Goal: Task Accomplishment & Management: Use online tool/utility

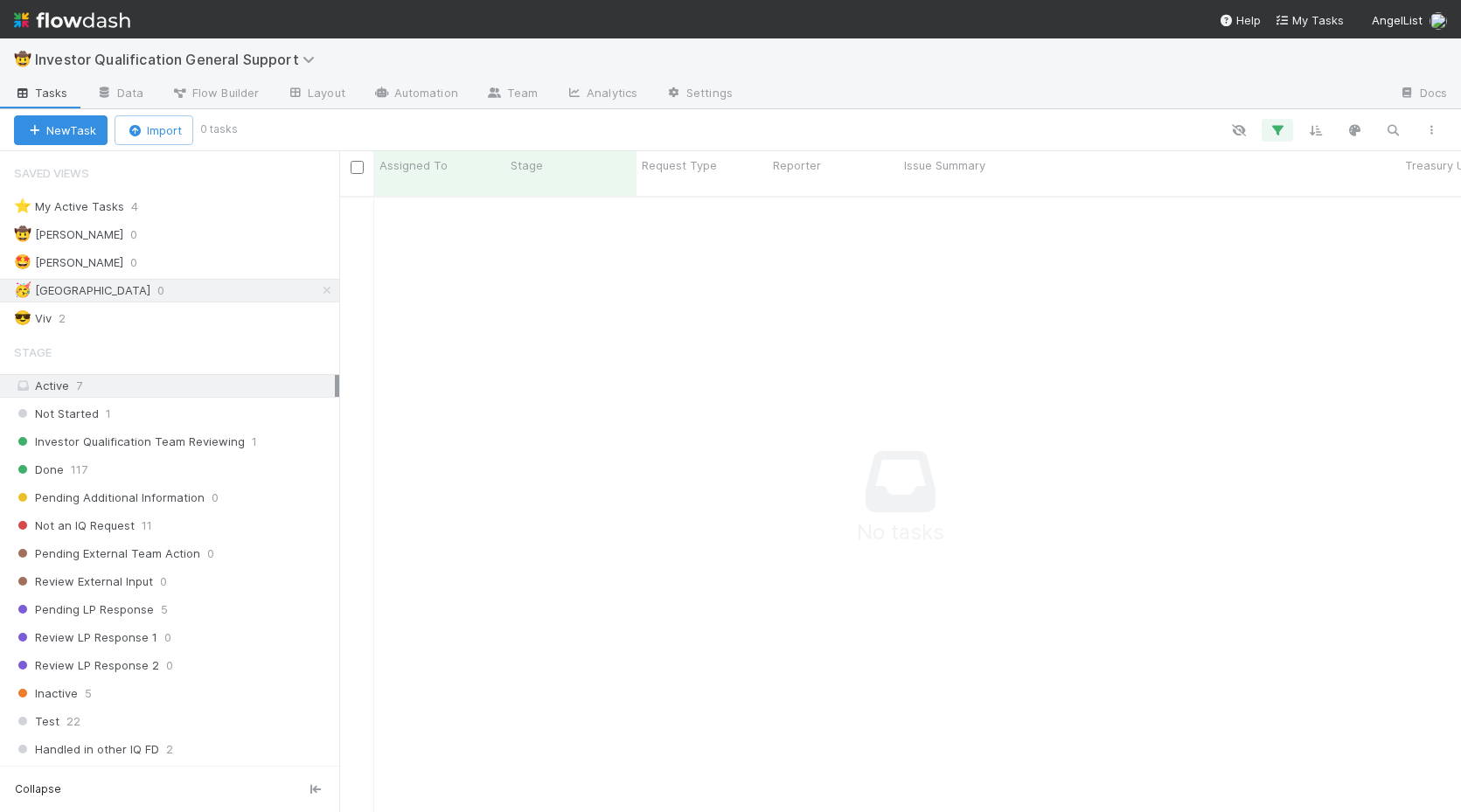
scroll to position [629, 1122]
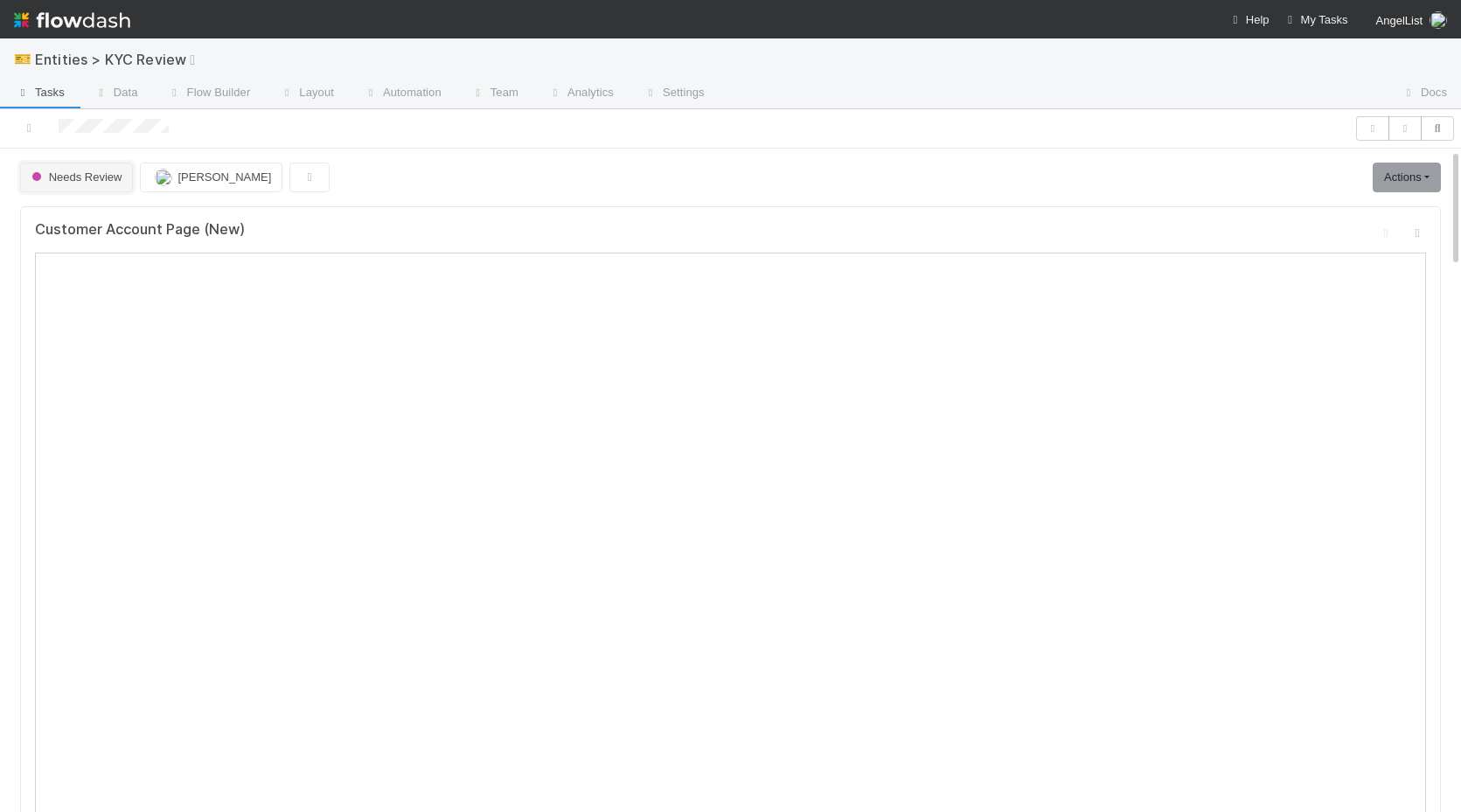
click at [78, 187] on button "Needs Review" at bounding box center [76, 177] width 112 height 29
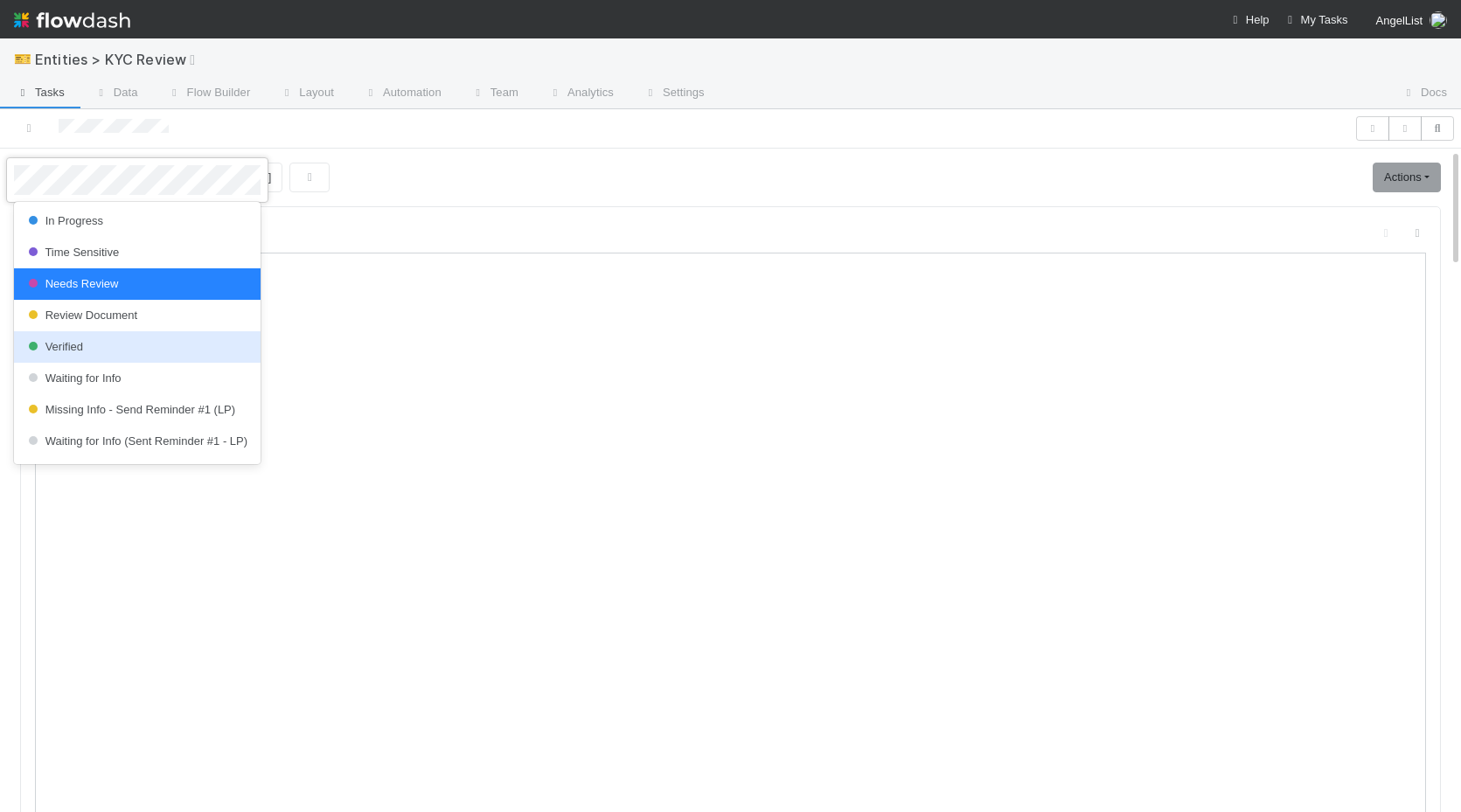
click at [67, 350] on span "Verified" at bounding box center [54, 346] width 59 height 13
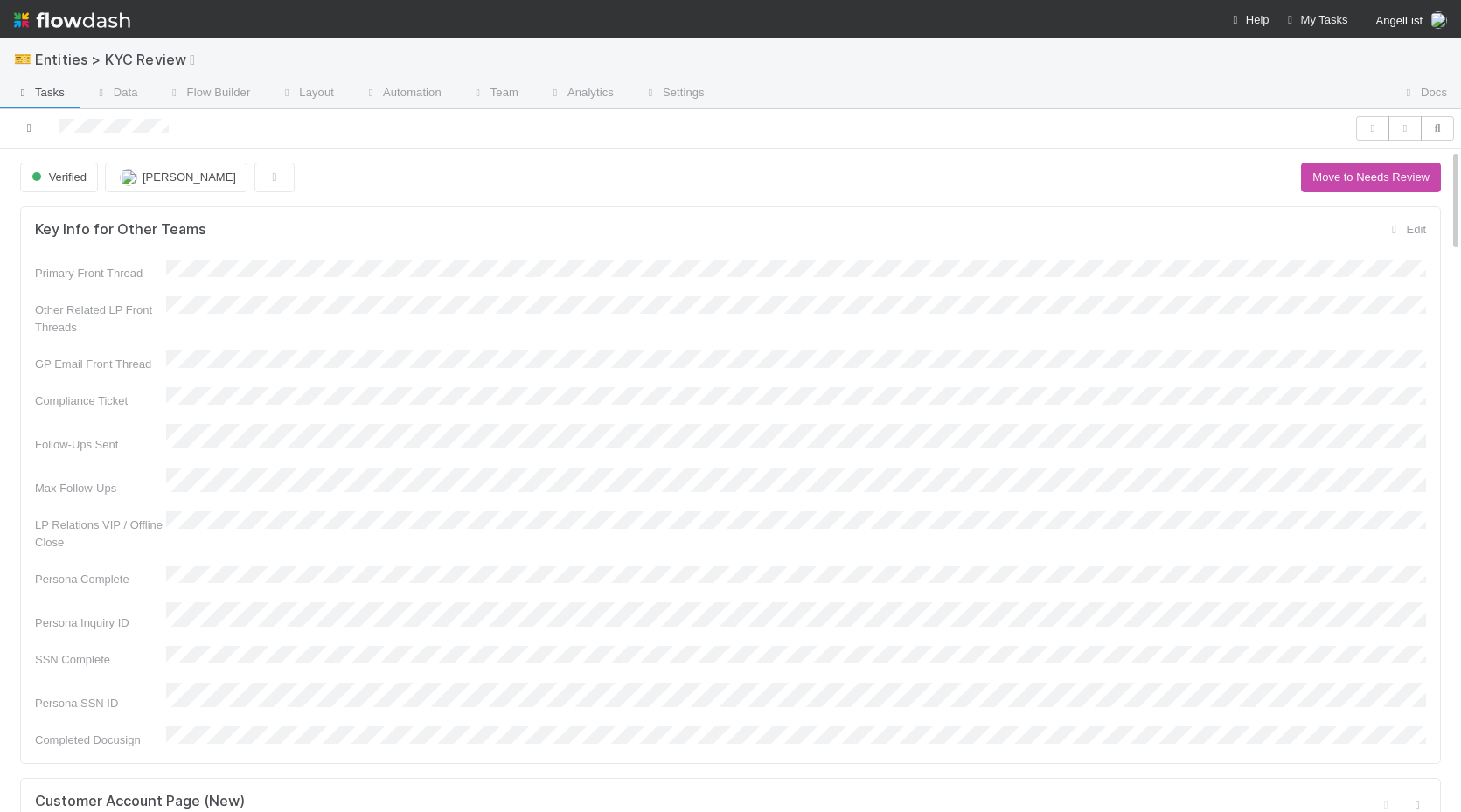
click at [33, 133] on icon at bounding box center [29, 128] width 18 height 12
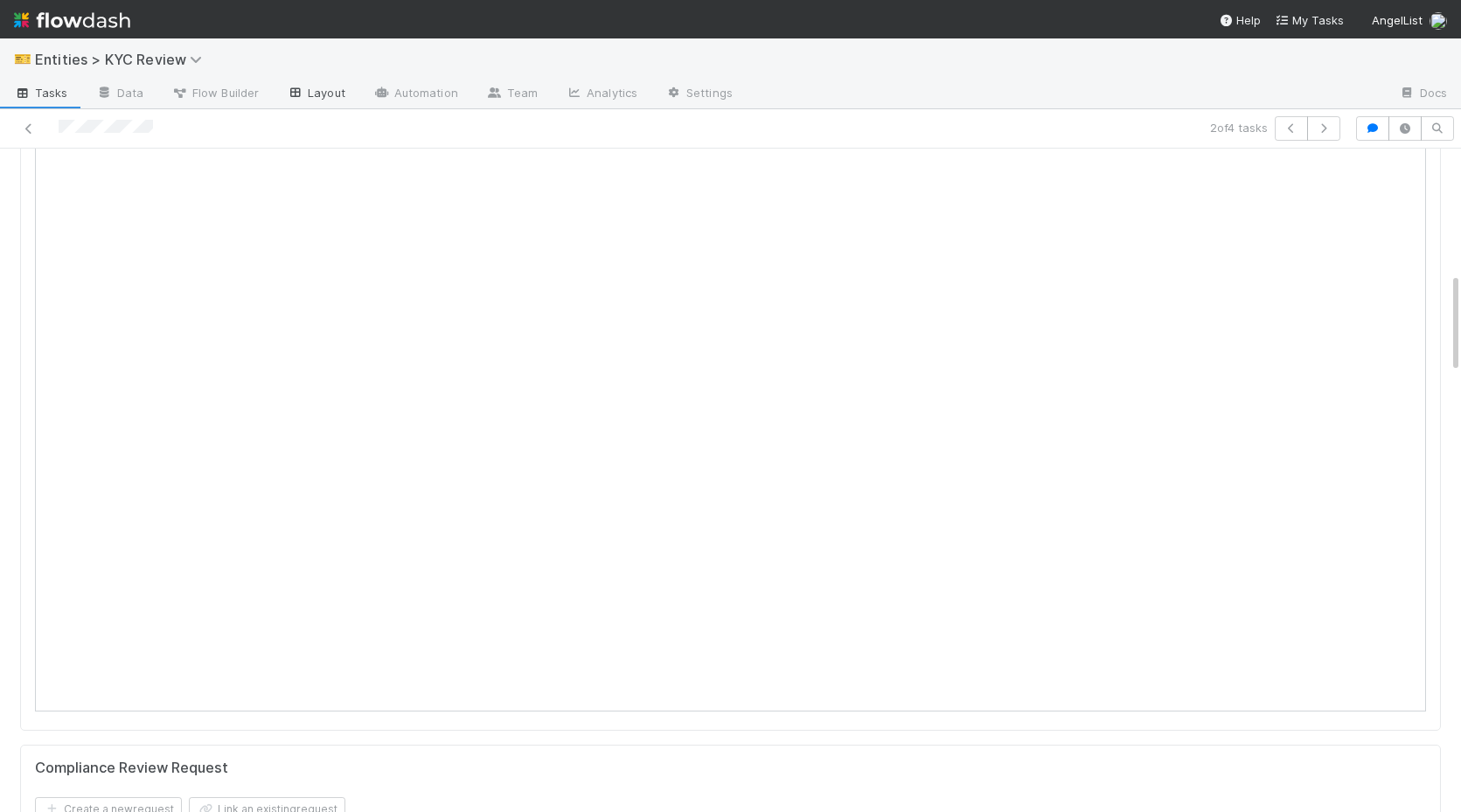
scroll to position [661, 0]
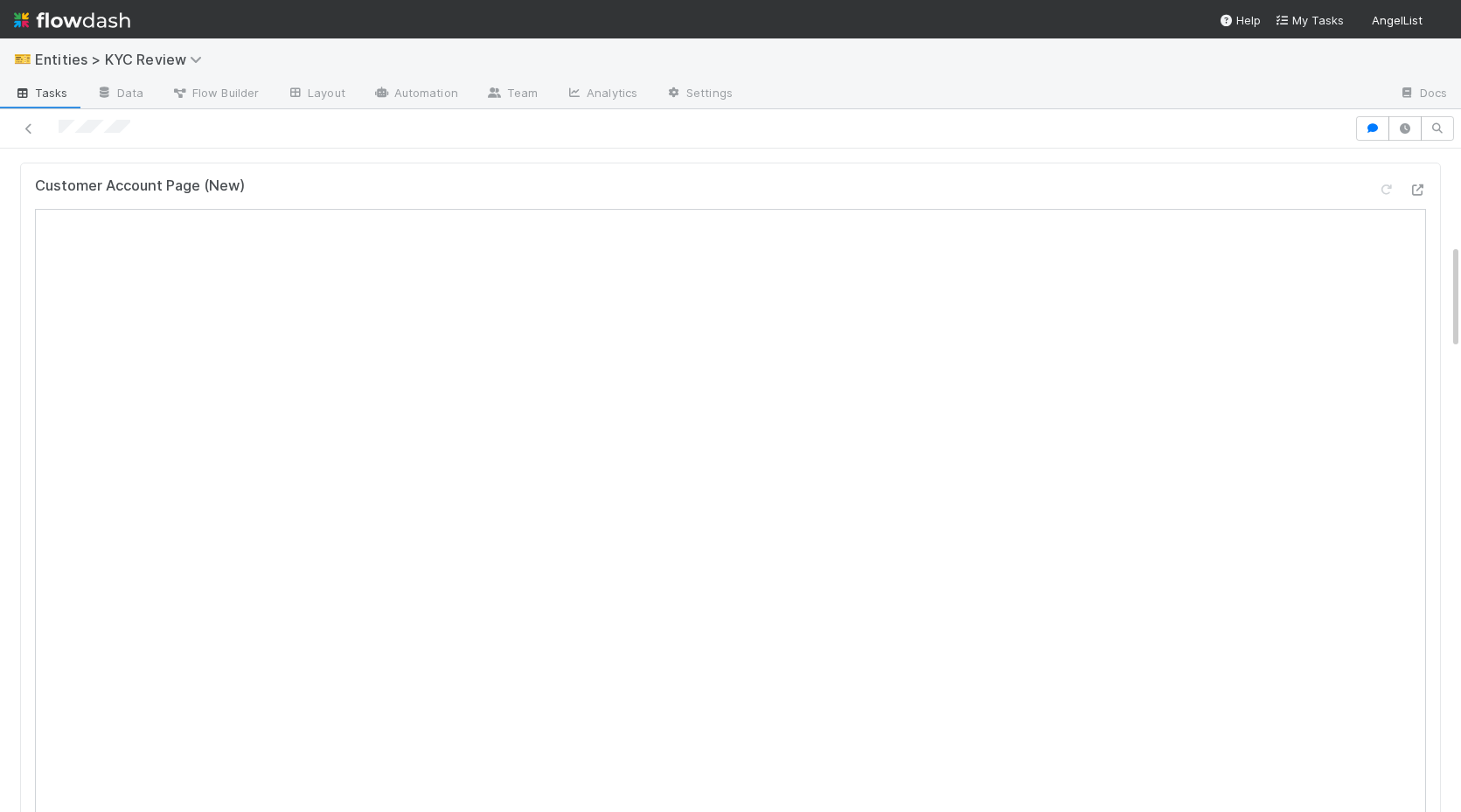
scroll to position [602, 0]
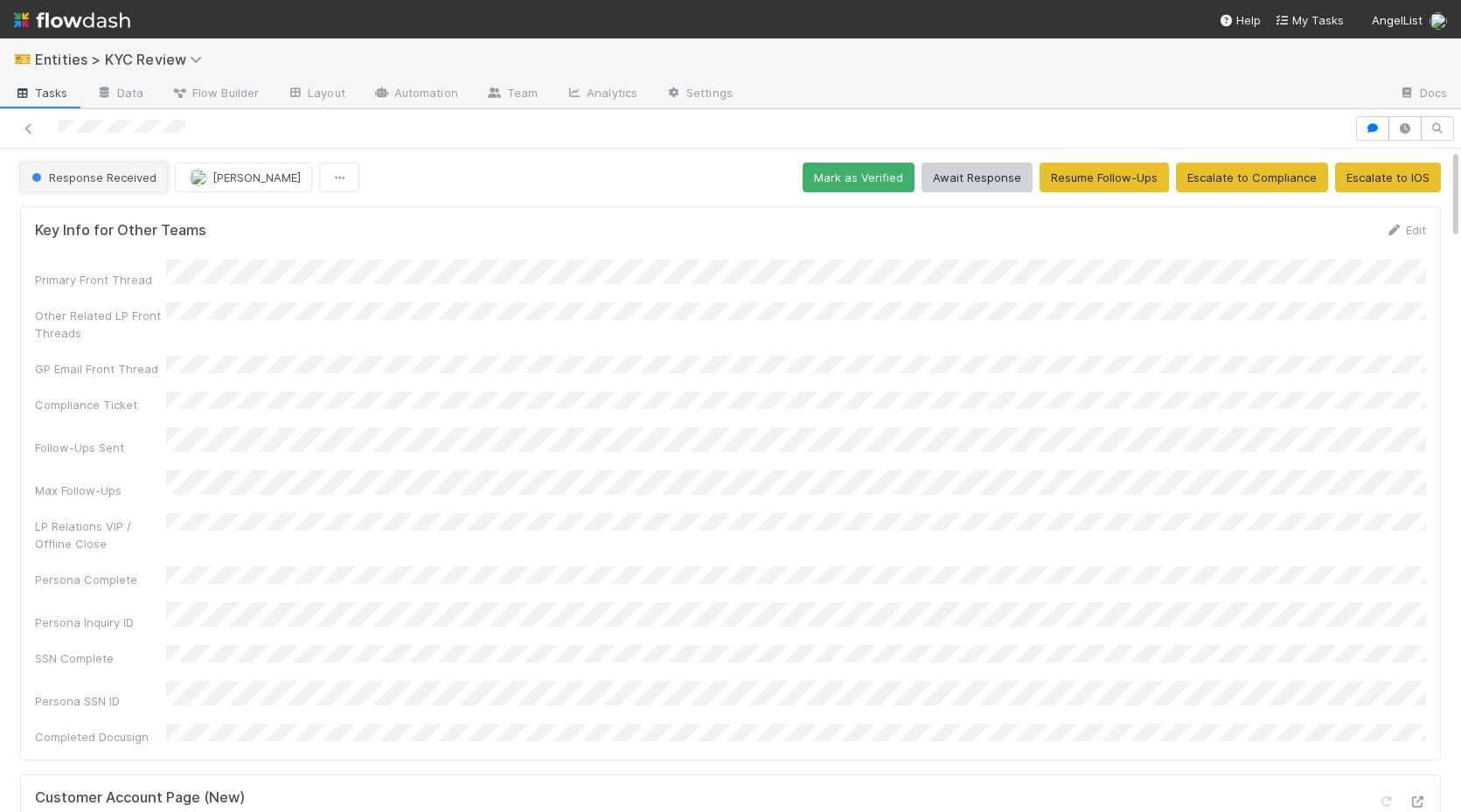
click at [107, 175] on span "Response Received" at bounding box center [93, 177] width 129 height 14
click at [70, 220] on span "Awaiting Info" at bounding box center [70, 221] width 93 height 14
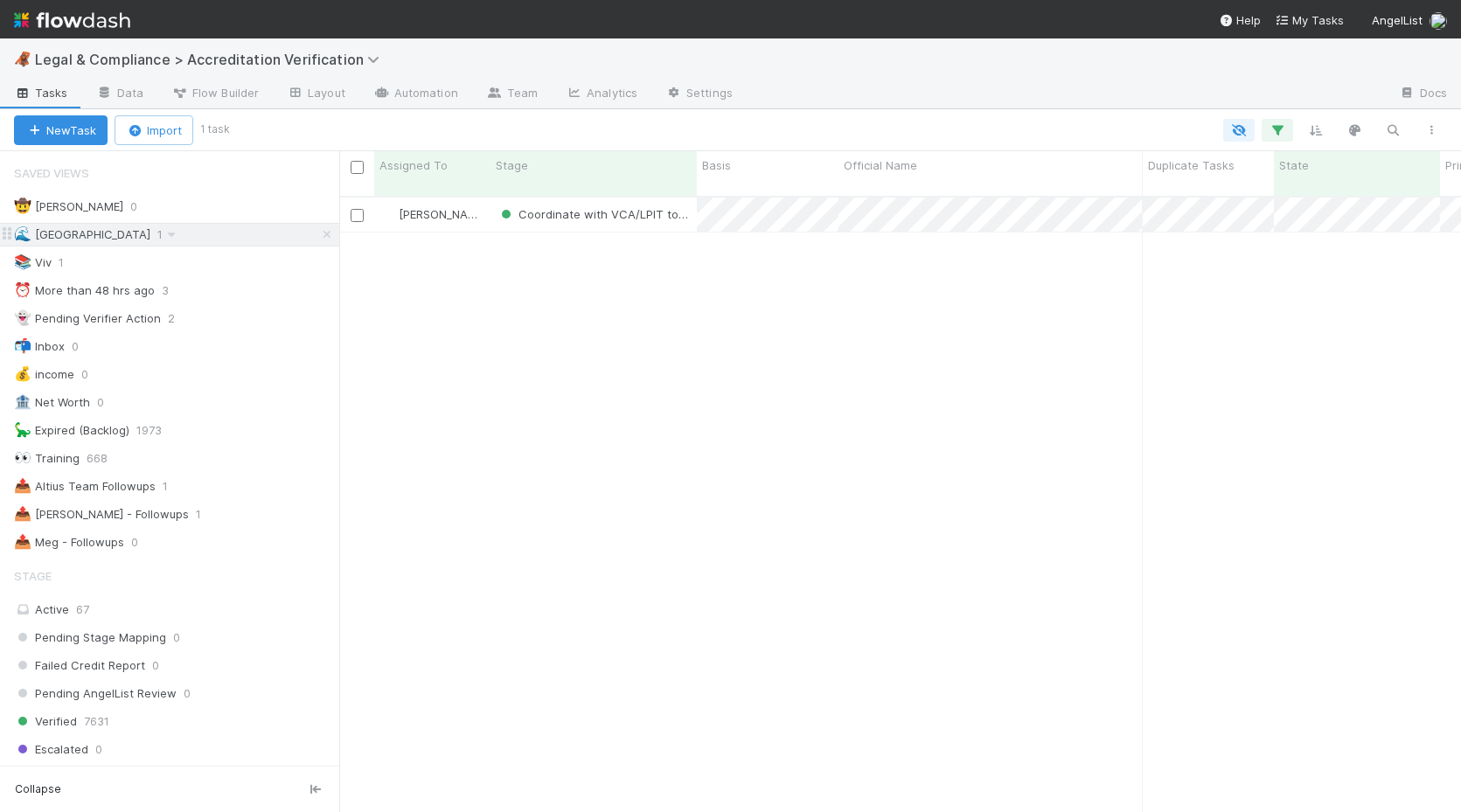
scroll to position [629, 1122]
click at [323, 236] on icon at bounding box center [327, 235] width 18 height 12
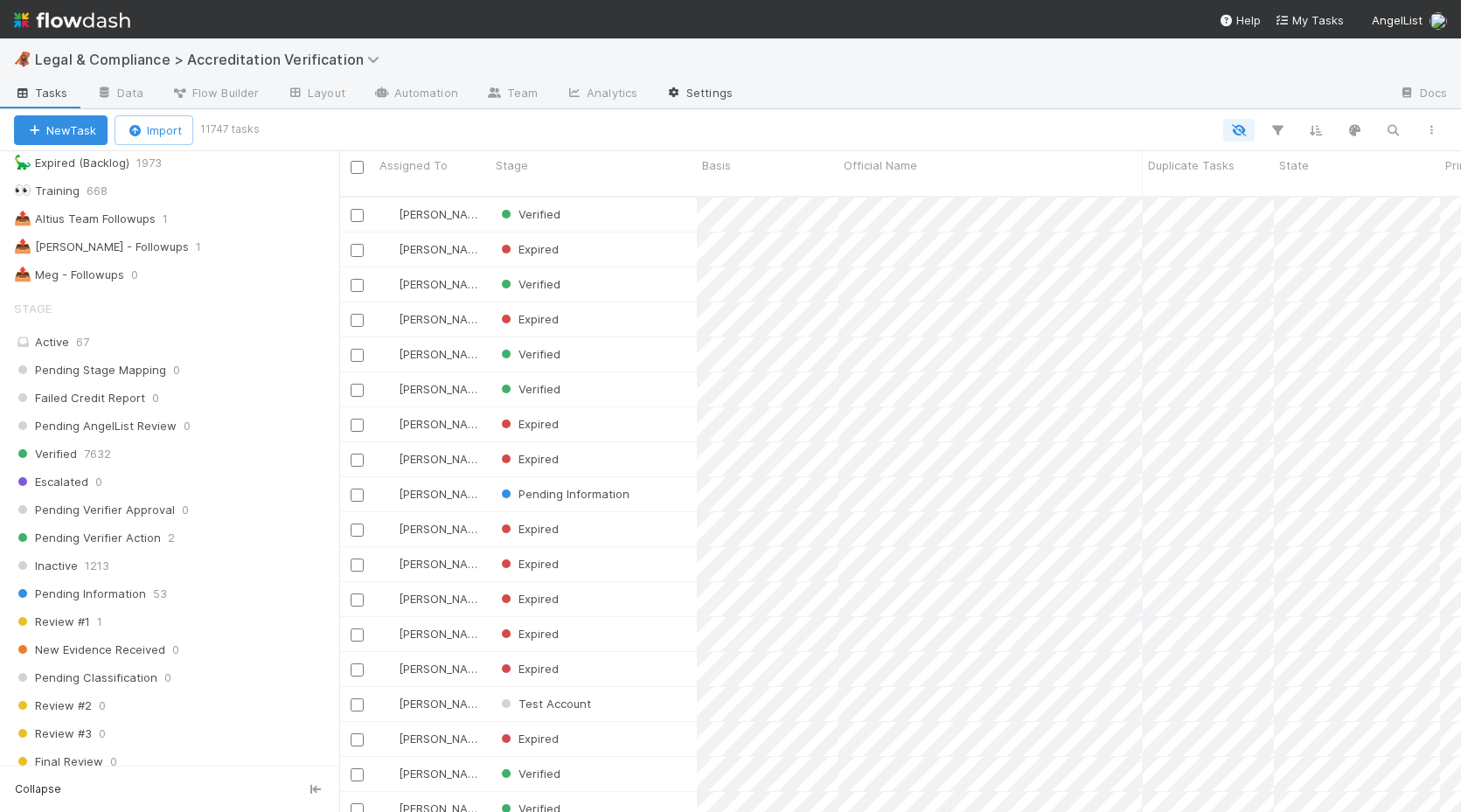
scroll to position [264, 0]
click at [1393, 133] on icon "button" at bounding box center [1393, 130] width 18 height 16
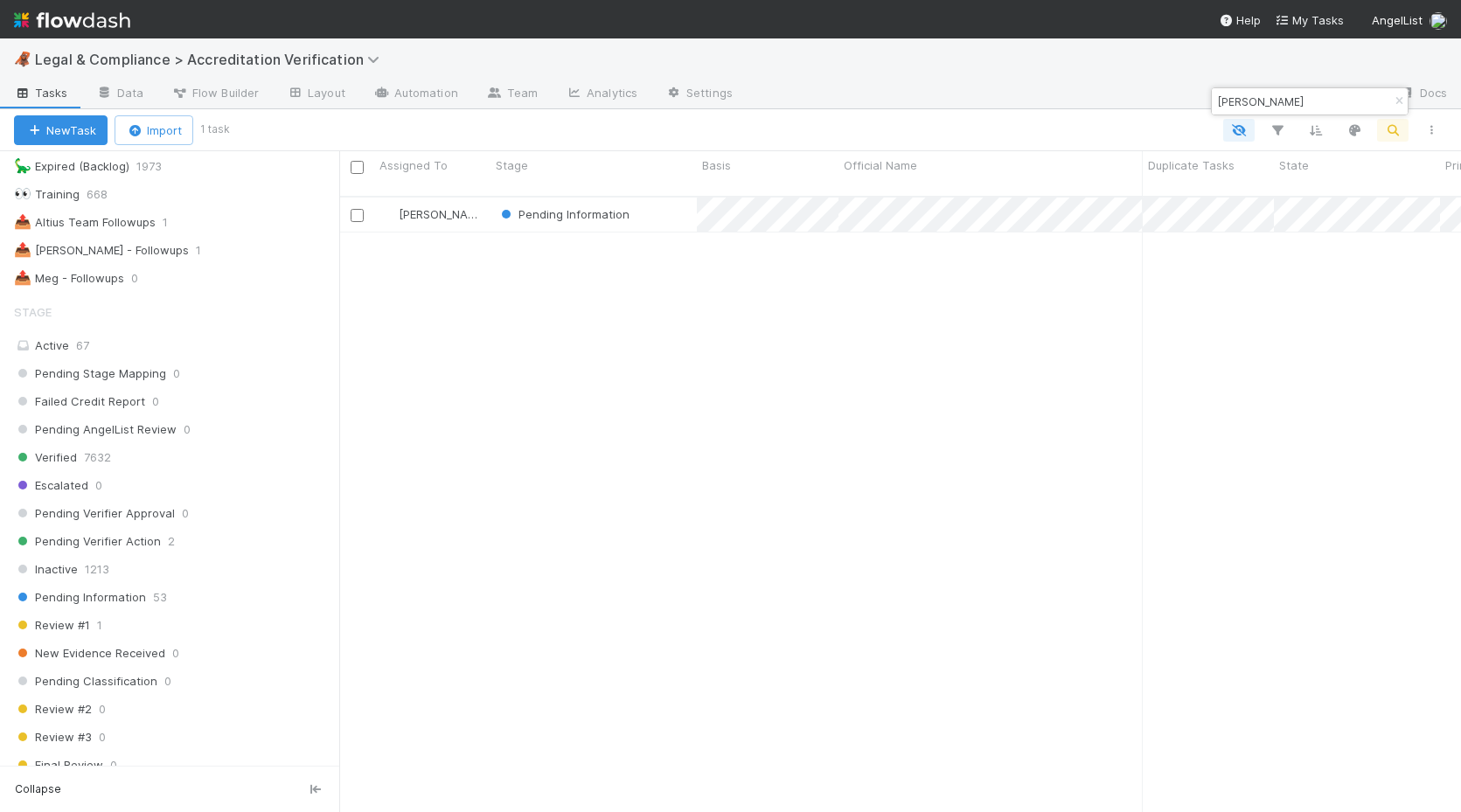
scroll to position [629, 1122]
type input "[PERSON_NAME]"
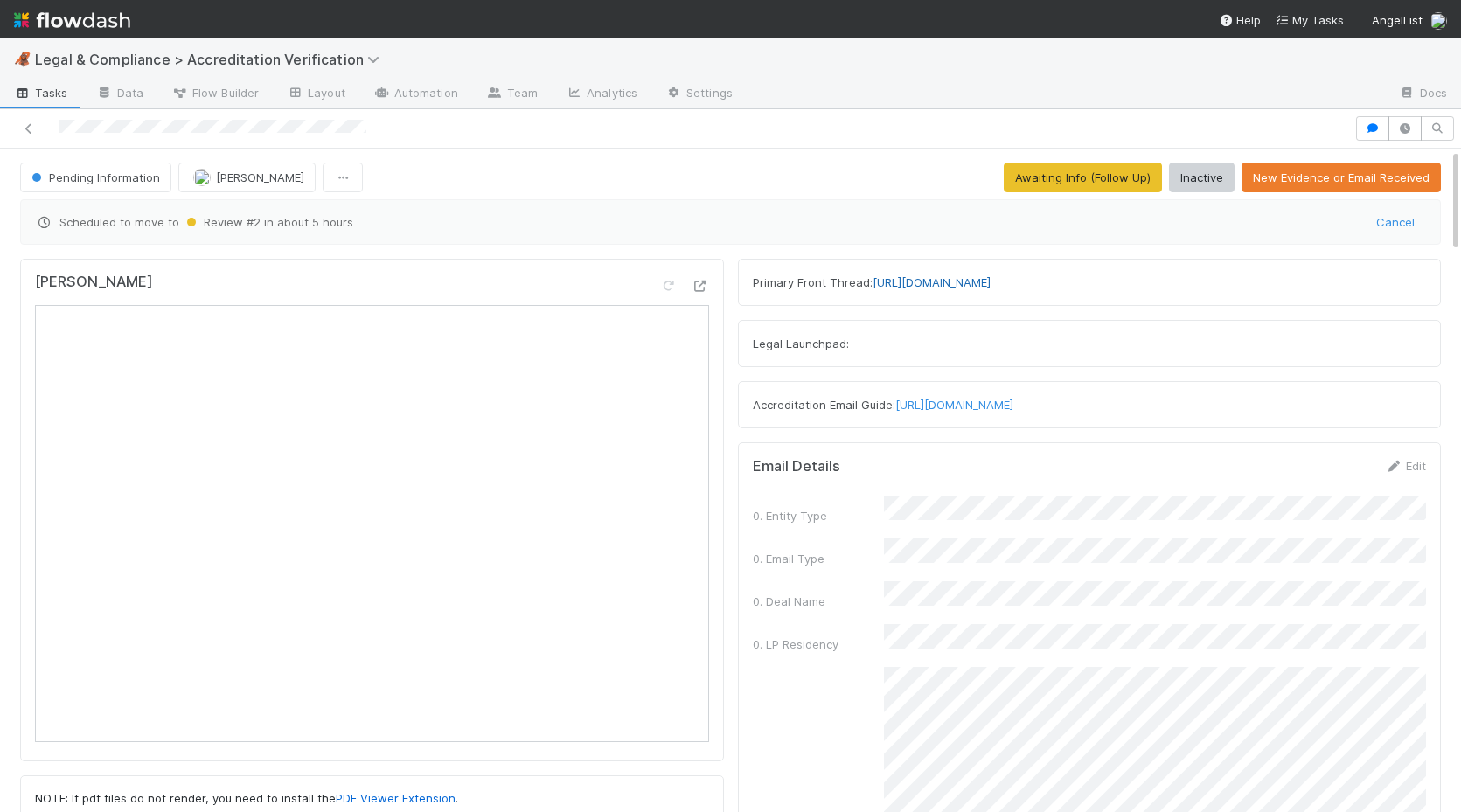
click at [924, 283] on link "[URL][DOMAIN_NAME]" at bounding box center [931, 282] width 118 height 14
click at [913, 276] on link "[URL][DOMAIN_NAME]" at bounding box center [931, 282] width 118 height 14
